Goal: Information Seeking & Learning: Learn about a topic

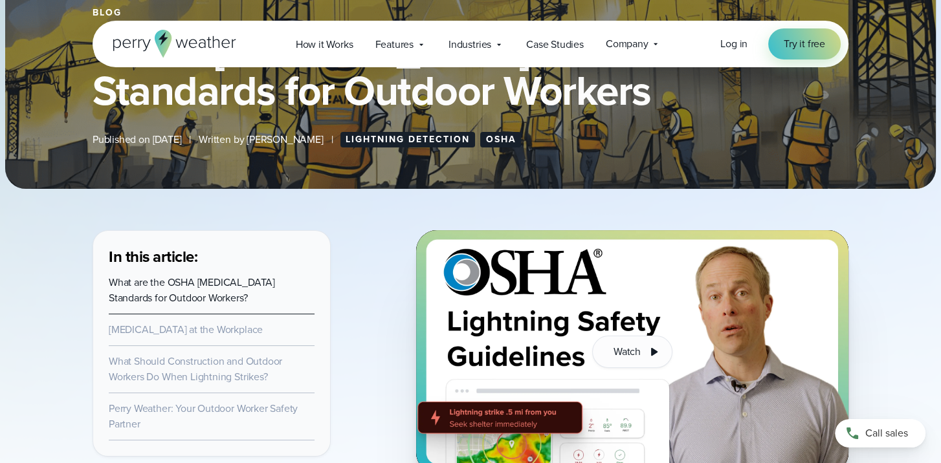
scroll to position [388, 0]
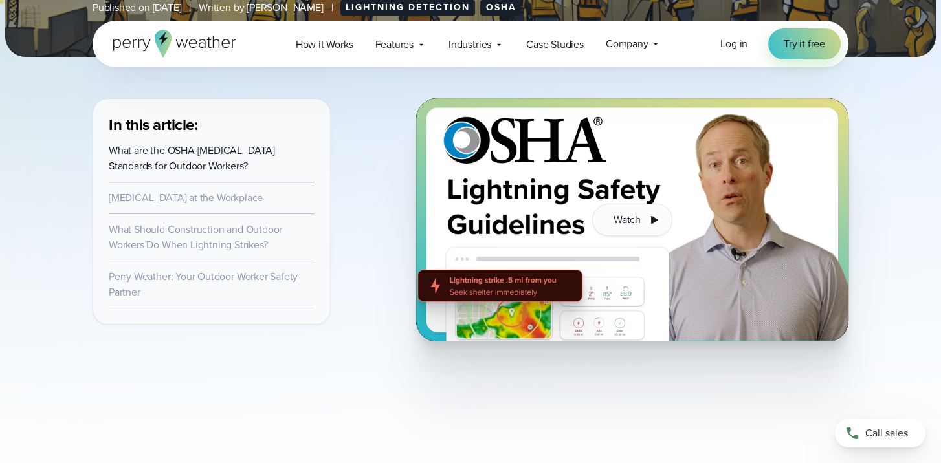
click at [168, 197] on link "Lightning Safety at the Workplace" at bounding box center [186, 197] width 154 height 15
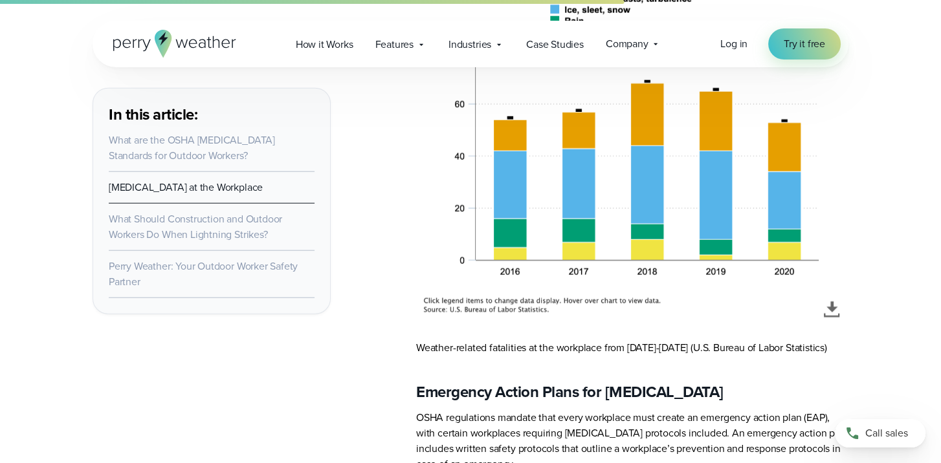
scroll to position [3887, 0]
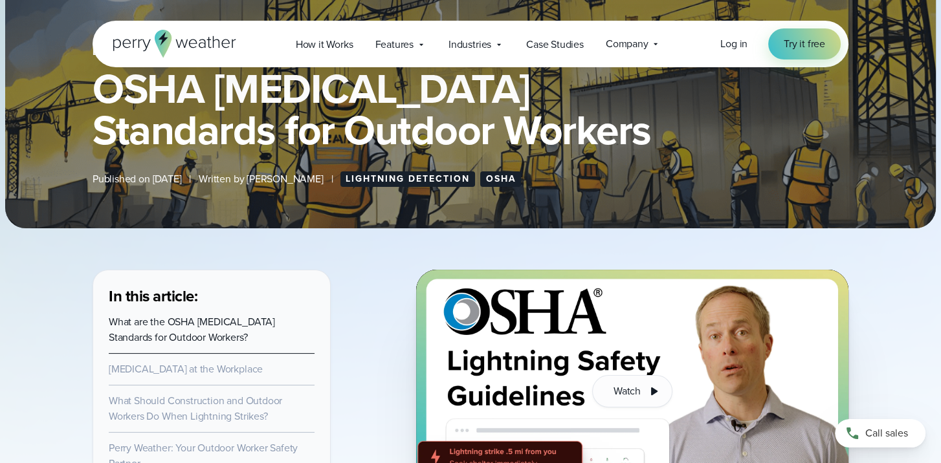
scroll to position [323, 0]
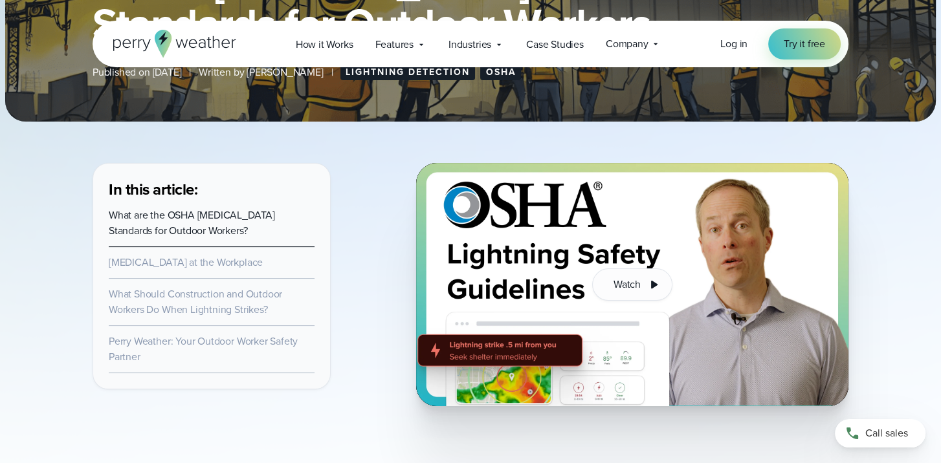
click at [191, 227] on link "What are the OSHA Lightning Safety Standards for Outdoor Workers?" at bounding box center [192, 223] width 166 height 30
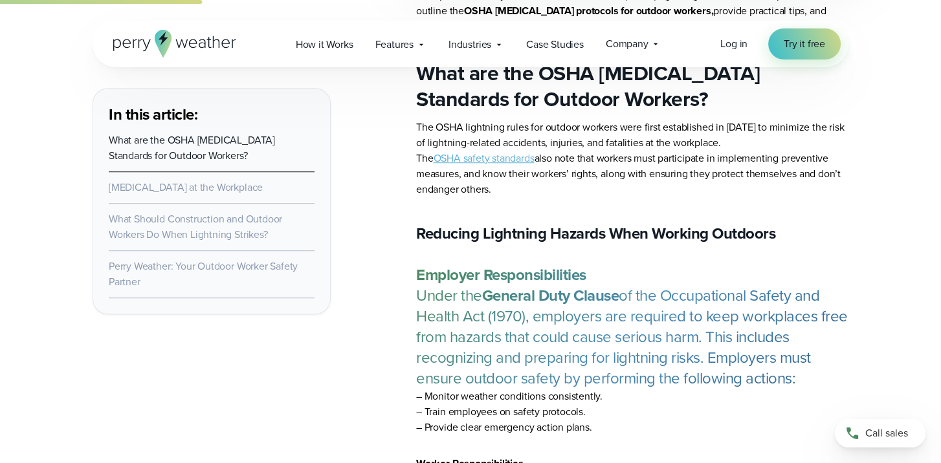
scroll to position [1260, 0]
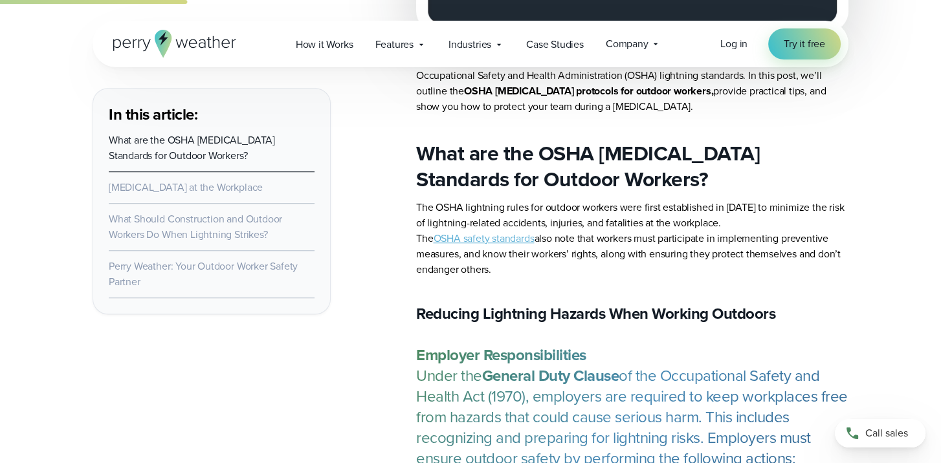
drag, startPoint x: 651, startPoint y: 360, endPoint x: 368, endPoint y: 157, distance: 348.3
drag, startPoint x: 368, startPoint y: 157, endPoint x: 498, endPoint y: 153, distance: 130.1
copy article "What are the OSHA Lightning Safety Standards for Outdoor Workers? The OSHA ligh…"
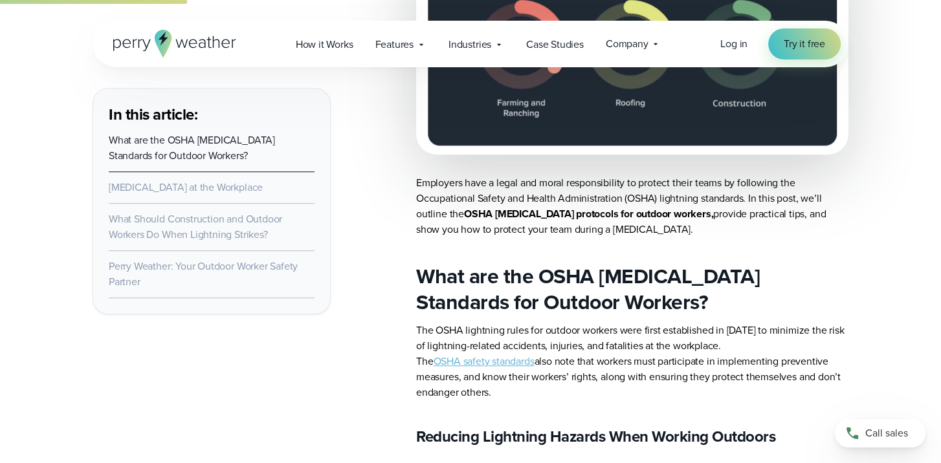
scroll to position [1001, 0]
